Goal: Task Accomplishment & Management: Manage account settings

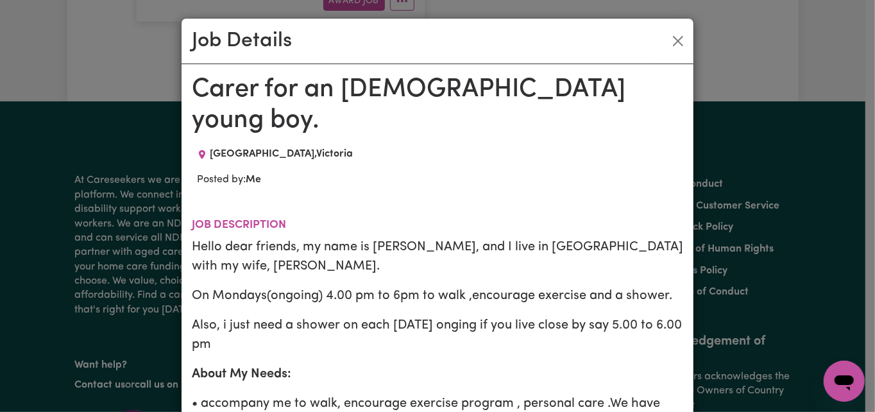
click at [296, 119] on h1 "Carer for an 80+ years old young boy." at bounding box center [438, 105] width 492 height 62
click at [668, 51] on button "Close" at bounding box center [678, 41] width 21 height 21
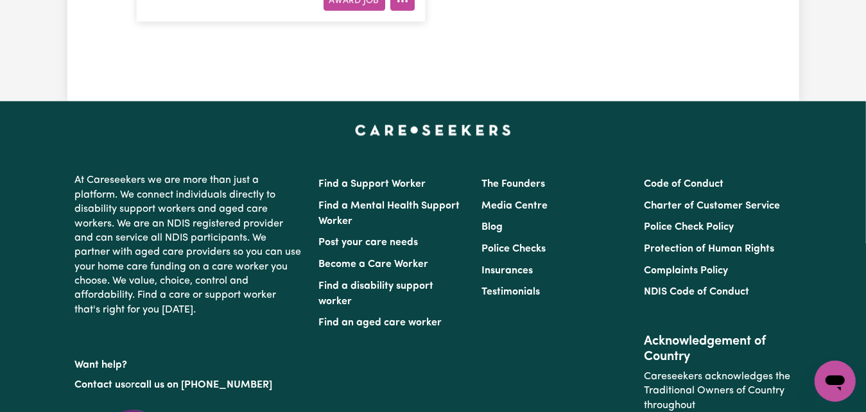
click at [400, 8] on icon "More options" at bounding box center [402, 1] width 13 height 13
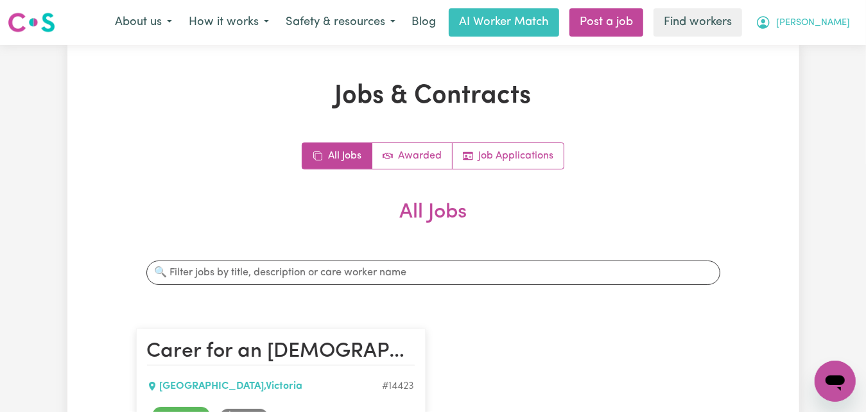
click at [804, 30] on span "Willoughby" at bounding box center [813, 23] width 74 height 14
click at [776, 86] on link "Logout" at bounding box center [806, 74] width 101 height 24
